Goal: Obtain resource: Download file/media

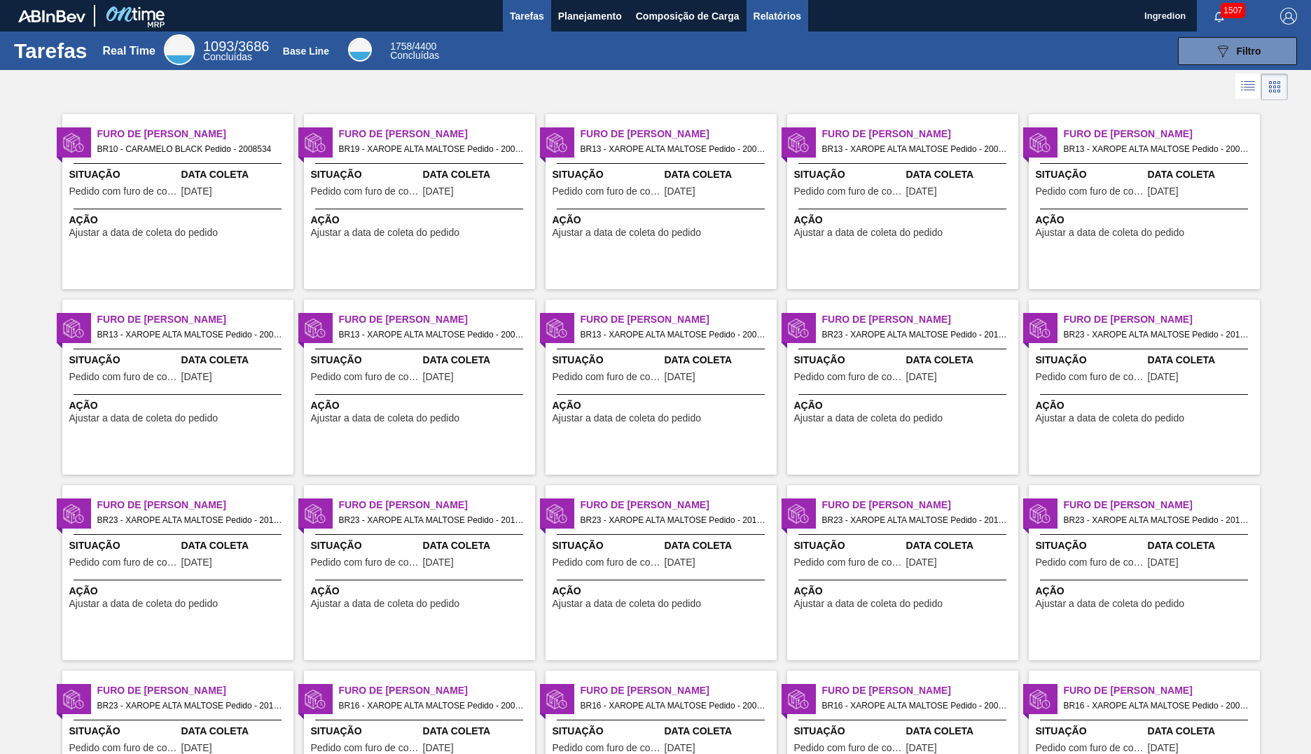
click at [776, 15] on span "Relatórios" at bounding box center [777, 16] width 48 height 17
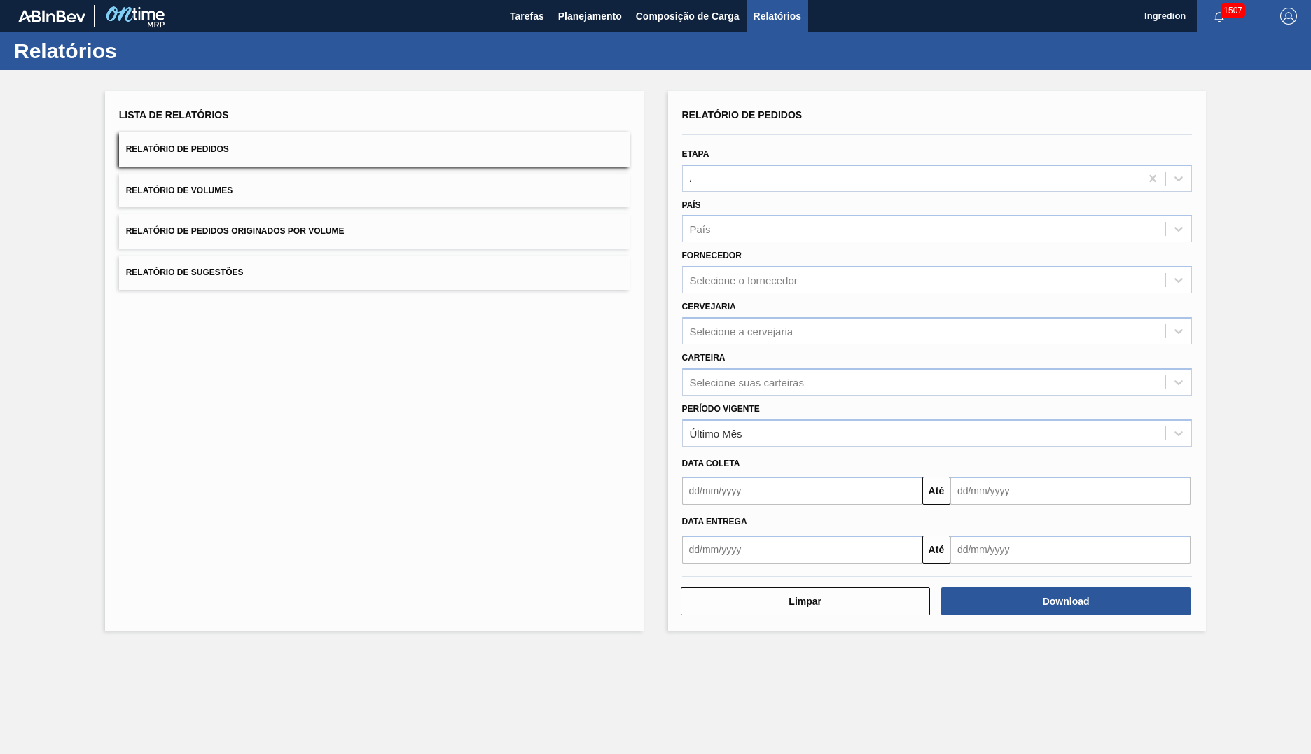
type input "Aguardando Faturamento"
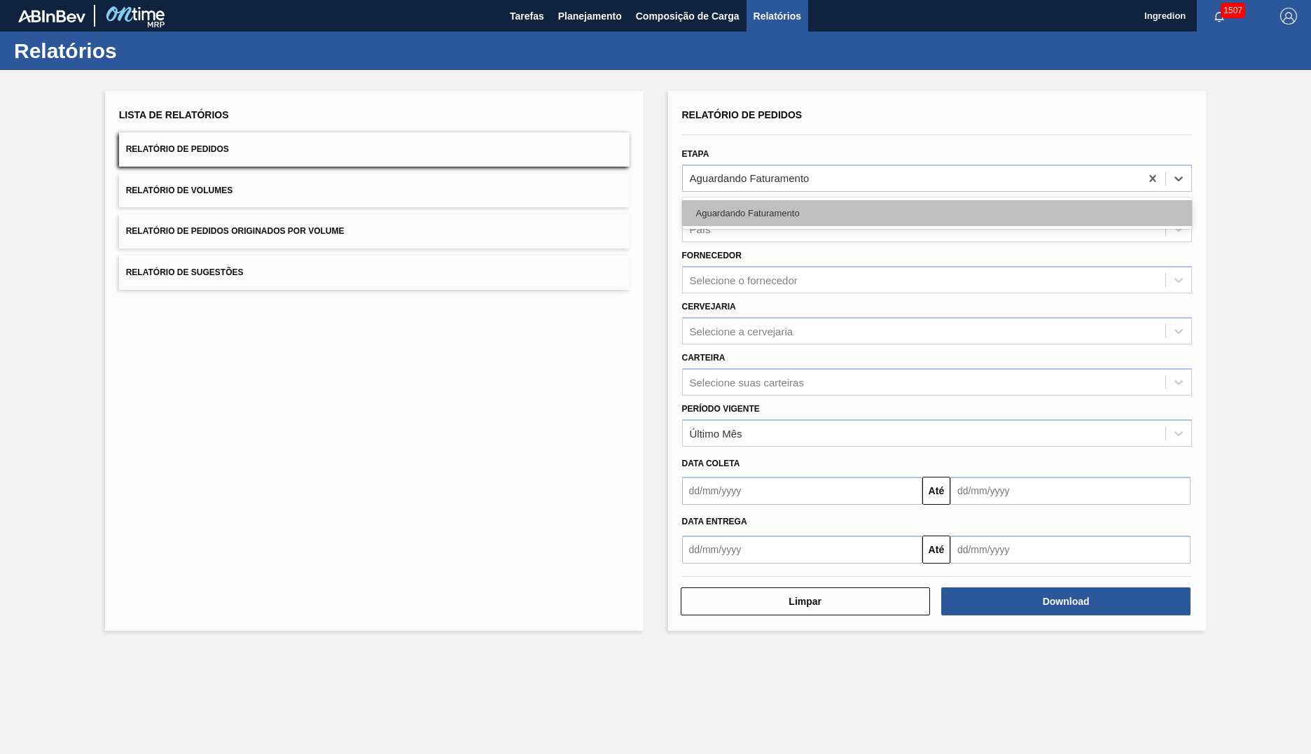
click at [936, 213] on div "Aguardando Faturamento" at bounding box center [937, 213] width 510 height 26
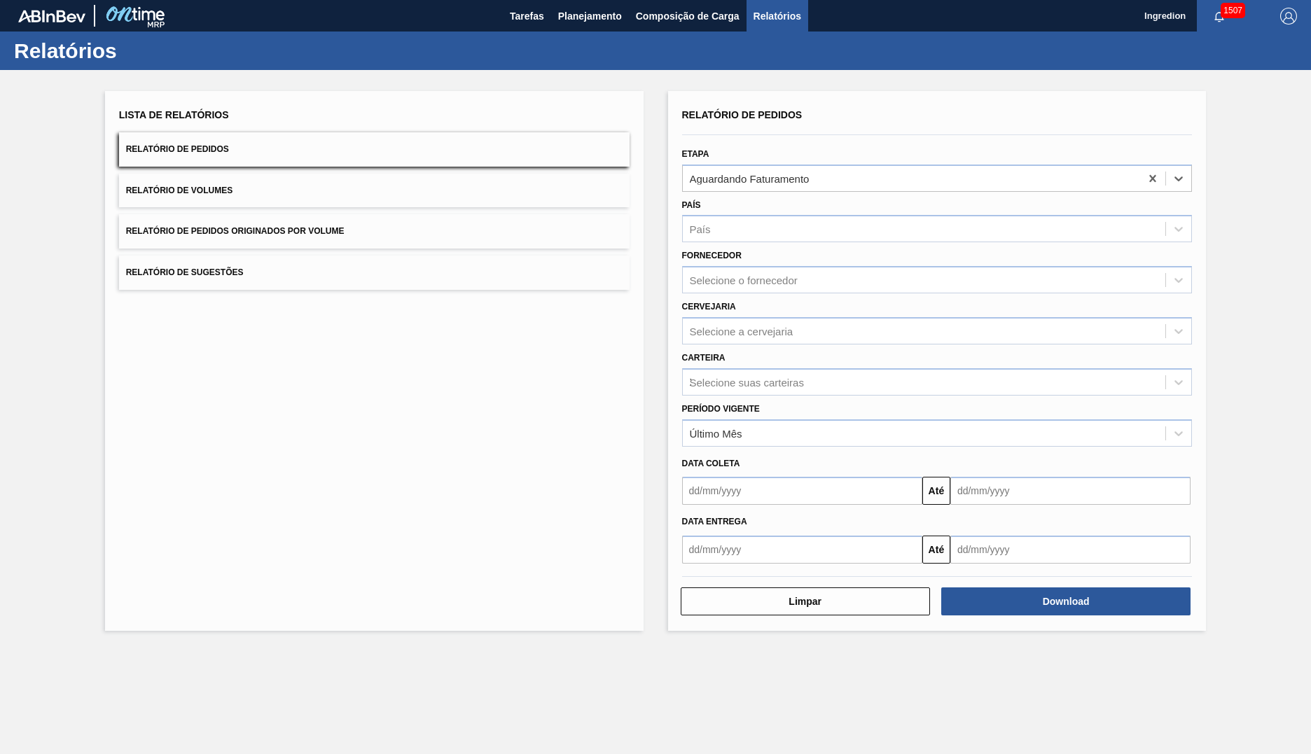
type input "Xarope"
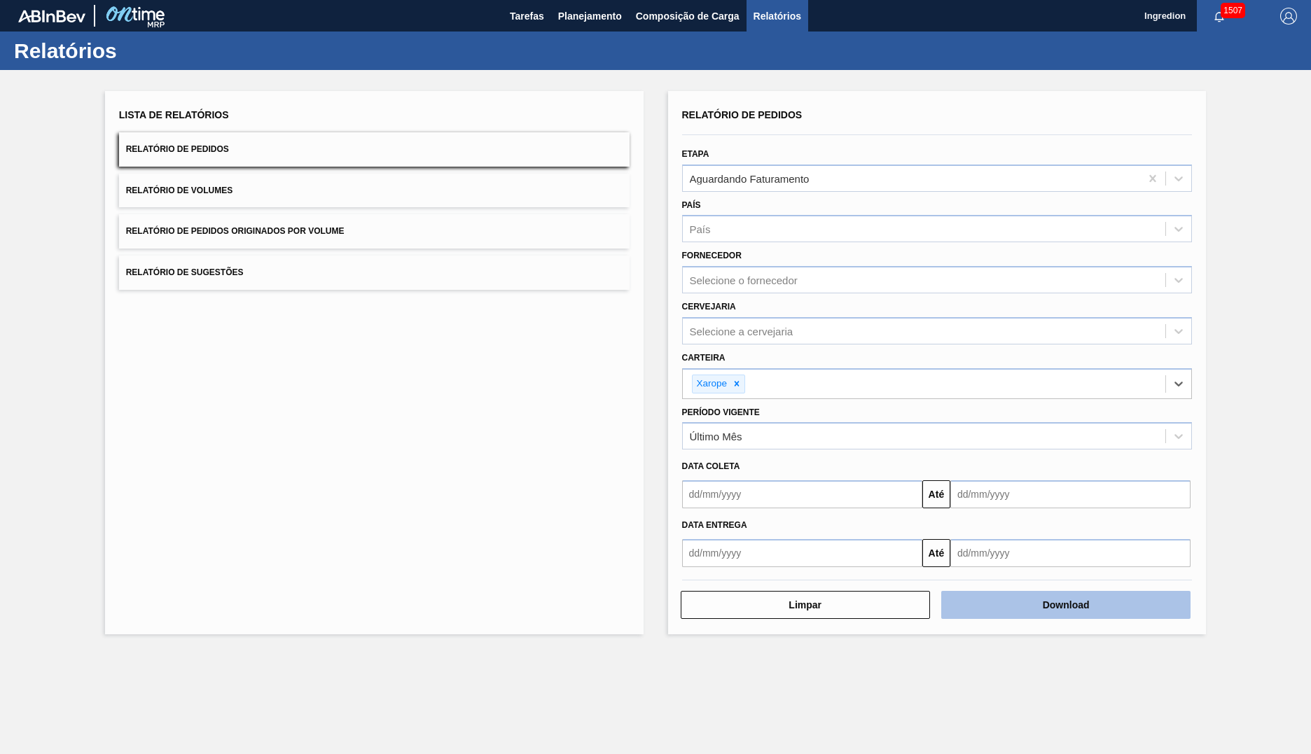
click at [1066, 605] on button "Download" at bounding box center [1065, 605] width 249 height 28
